Goal: Task Accomplishment & Management: Manage account settings

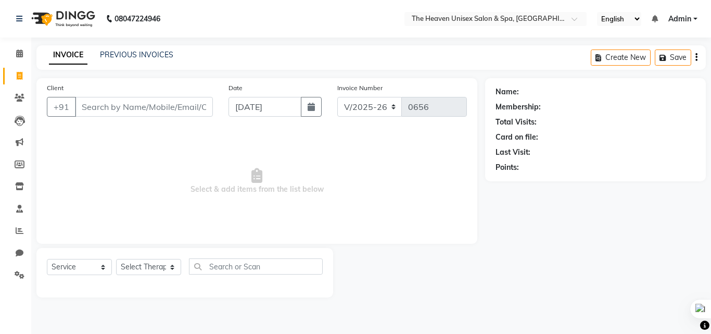
select select "8417"
select select "service"
click at [17, 278] on icon at bounding box center [20, 275] width 10 height 8
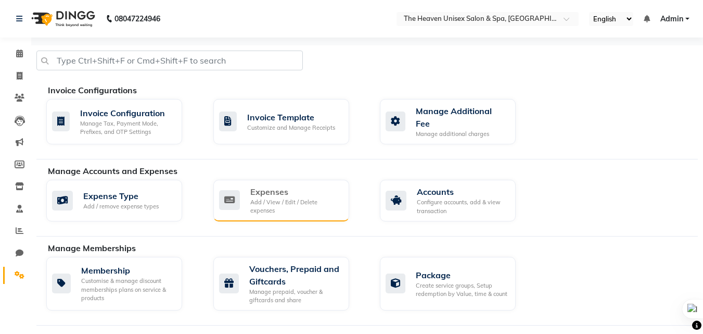
click at [293, 193] on div "Expenses" at bounding box center [295, 191] width 91 height 12
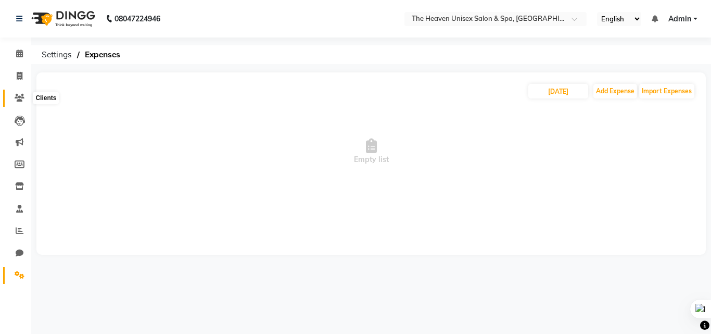
click at [23, 97] on icon at bounding box center [20, 98] width 10 height 8
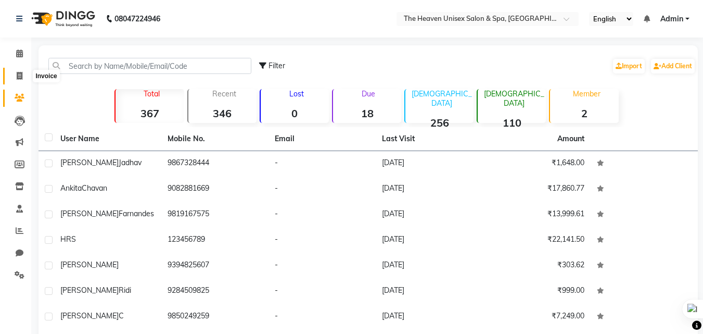
click at [27, 77] on span at bounding box center [19, 76] width 18 height 12
select select "8417"
select select "service"
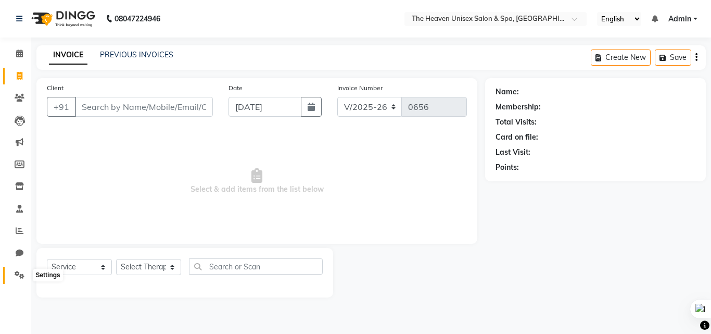
click at [20, 277] on icon at bounding box center [20, 275] width 10 height 8
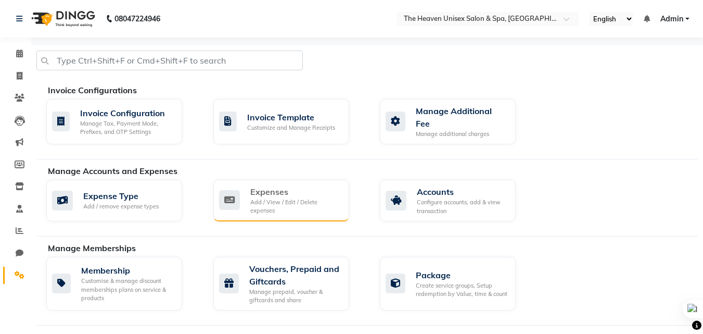
click at [247, 190] on div "Expenses Add / View / Edit / Delete expenses" at bounding box center [280, 200] width 122 height 30
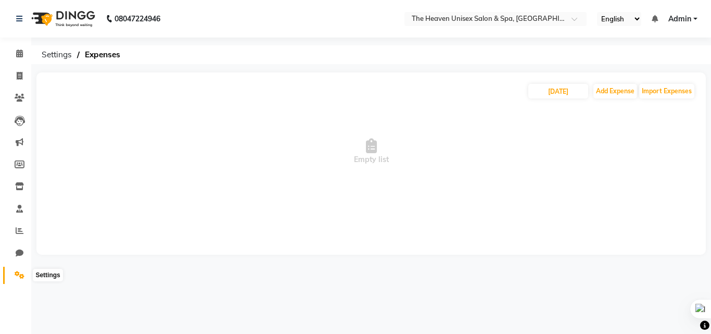
click at [21, 272] on icon at bounding box center [20, 275] width 10 height 8
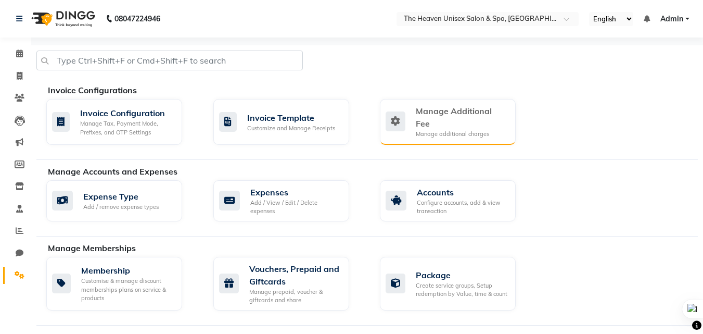
click at [430, 130] on div "Manage additional charges" at bounding box center [462, 134] width 92 height 9
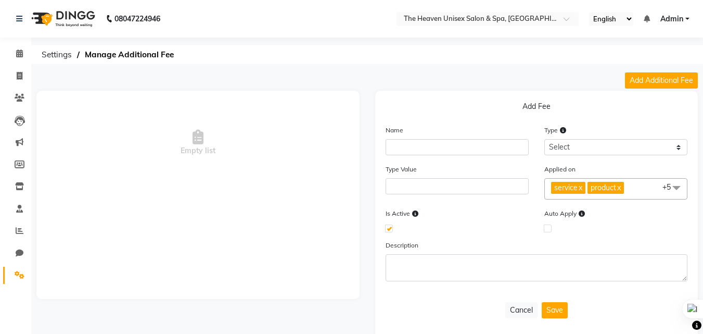
click at [236, 96] on span "Empty list" at bounding box center [197, 143] width 323 height 104
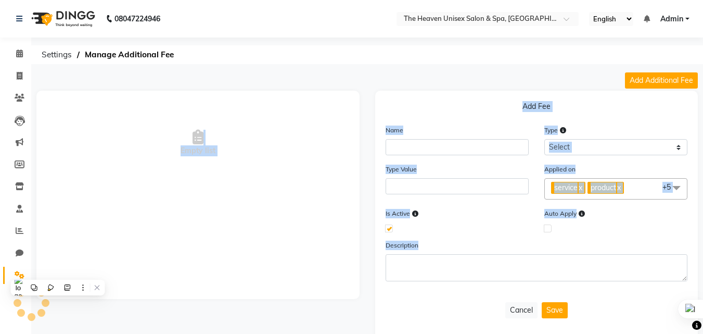
click at [14, 269] on link "Settings" at bounding box center [15, 274] width 25 height 17
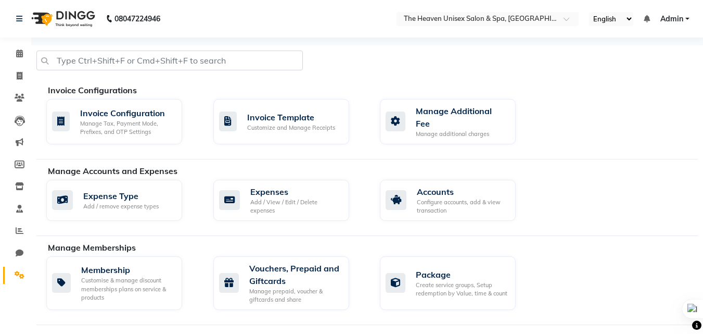
scroll to position [291, 0]
